Goal: Transaction & Acquisition: Purchase product/service

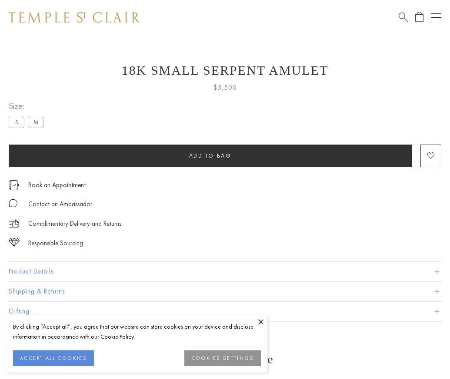
click at [210, 156] on span "Add to bag" at bounding box center [210, 155] width 43 height 7
